Goal: Task Accomplishment & Management: Complete application form

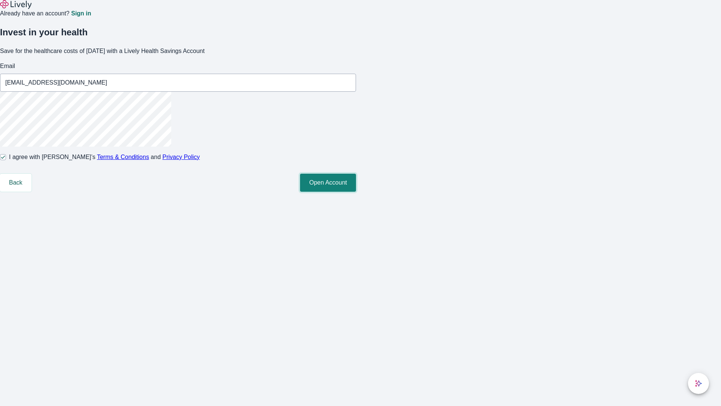
click at [356, 192] on button "Open Account" at bounding box center [328, 183] width 56 height 18
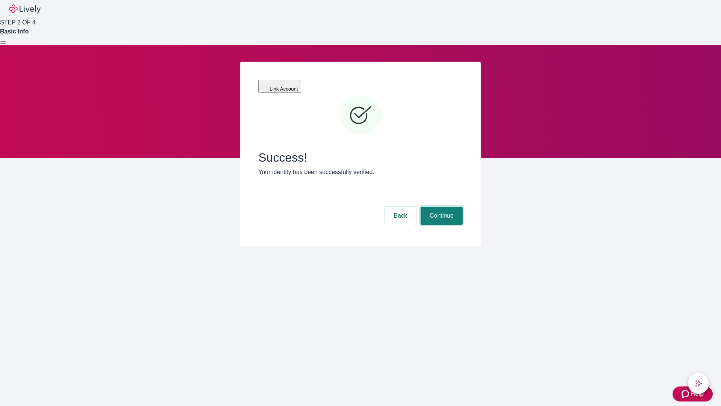
click at [441, 207] on button "Continue" at bounding box center [442, 216] width 42 height 18
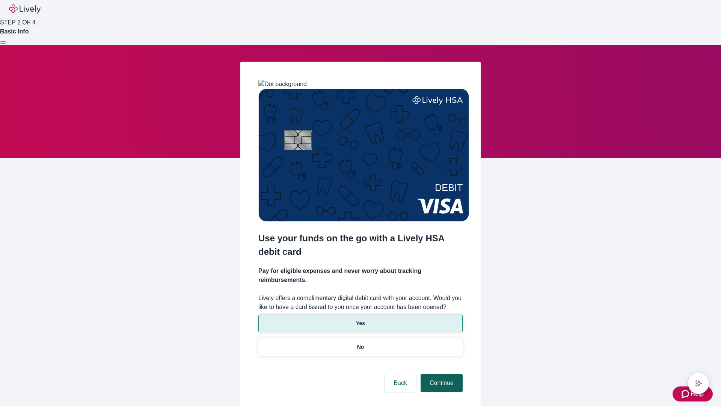
click at [360, 343] on p "No" at bounding box center [360, 347] width 7 height 8
click at [441, 374] on button "Continue" at bounding box center [442, 383] width 42 height 18
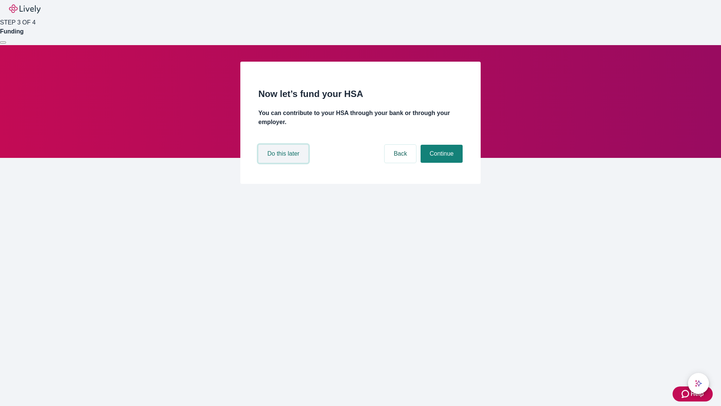
click at [284, 163] on button "Do this later" at bounding box center [284, 154] width 50 height 18
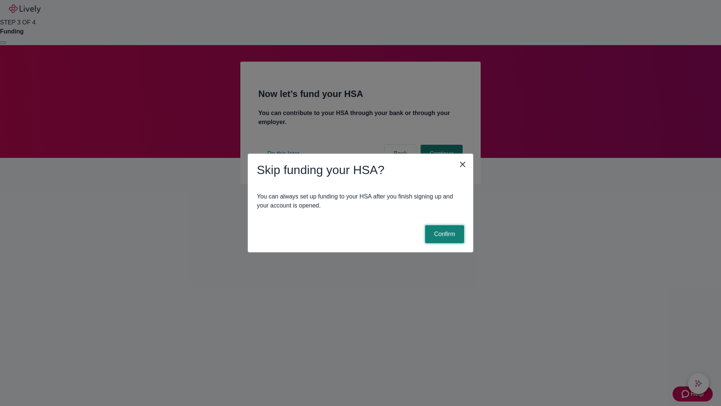
click at [444, 234] on button "Confirm" at bounding box center [444, 234] width 39 height 18
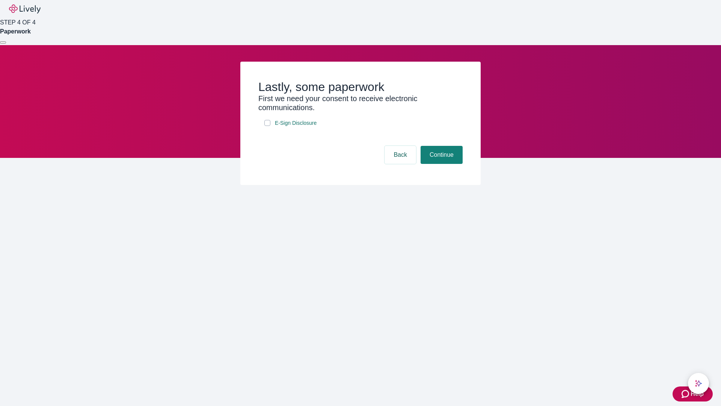
click at [268, 126] on input "E-Sign Disclosure" at bounding box center [268, 123] width 6 height 6
checkbox input "true"
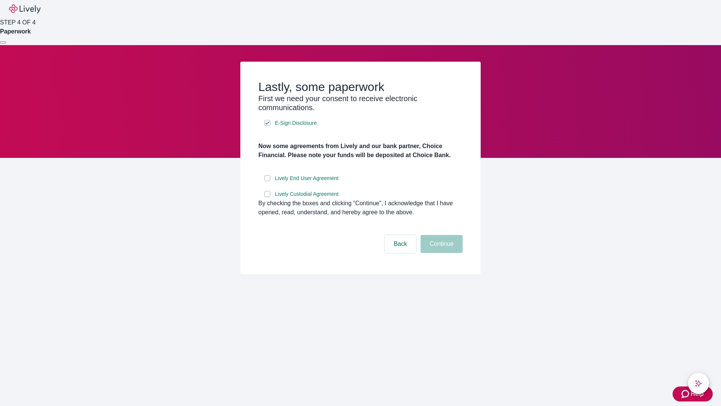
click at [268, 181] on input "Lively End User Agreement" at bounding box center [268, 178] width 6 height 6
checkbox input "true"
click at [268, 197] on input "Lively Custodial Agreement" at bounding box center [268, 194] width 6 height 6
checkbox input "true"
click at [441, 253] on button "Continue" at bounding box center [442, 244] width 42 height 18
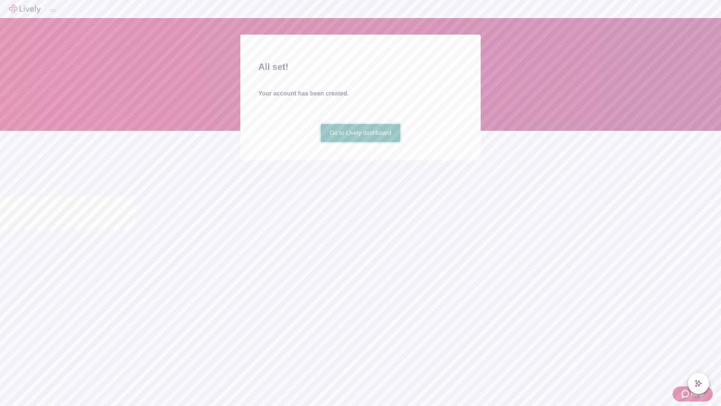
click at [360, 142] on link "Go to Lively dashboard" at bounding box center [361, 133] width 80 height 18
